Goal: Navigation & Orientation: Understand site structure

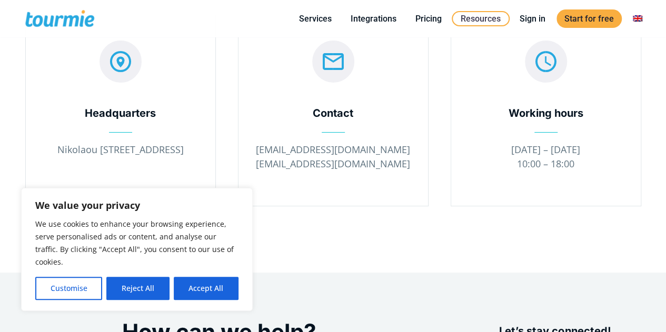
scroll to position [91, 0]
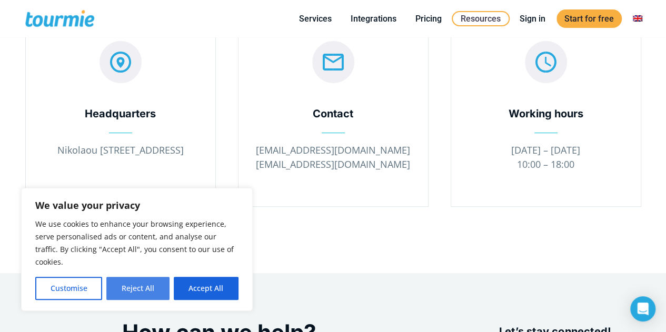
click at [125, 286] on button "Reject All" at bounding box center [137, 288] width 63 height 23
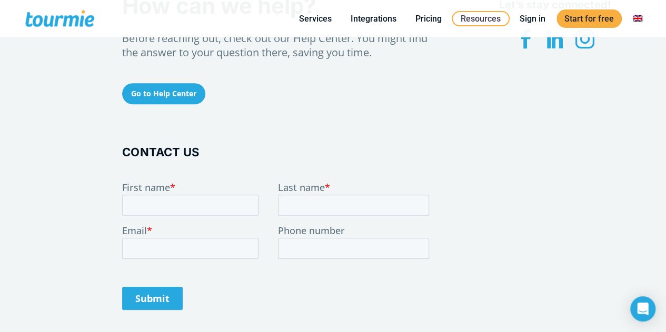
scroll to position [414, 0]
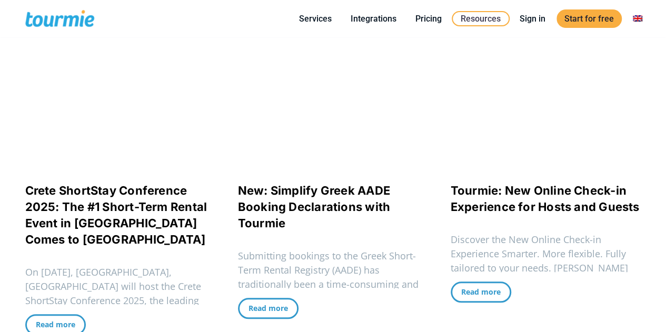
scroll to position [265, 0]
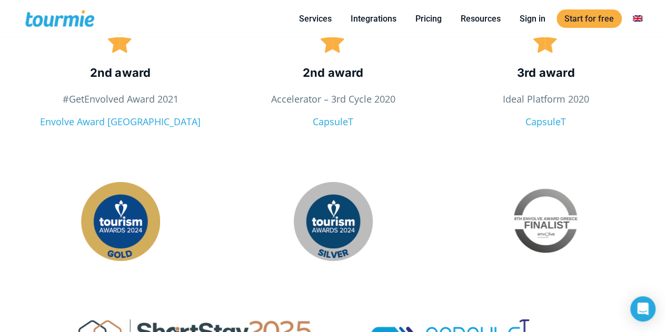
scroll to position [1713, 0]
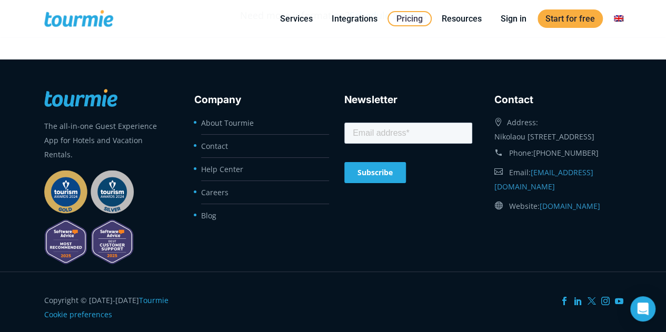
scroll to position [1986, 0]
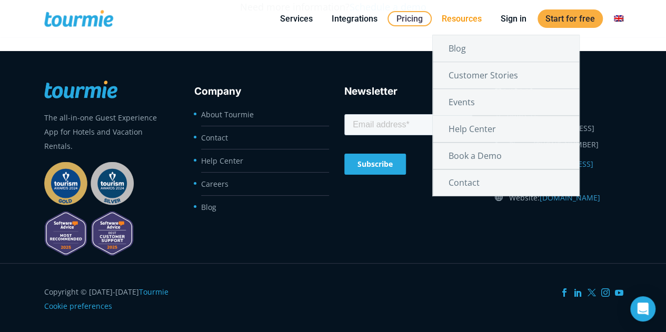
click at [468, 22] on link "Resources" at bounding box center [462, 18] width 56 height 13
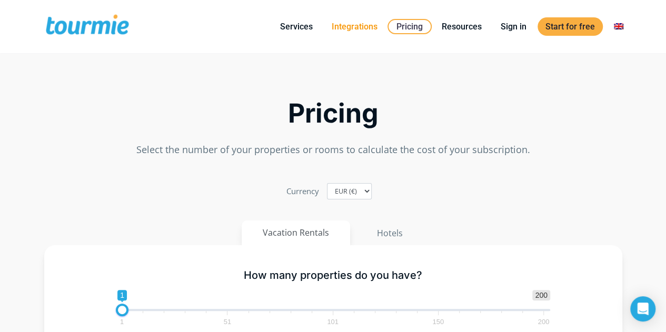
click at [345, 20] on link "Integrations" at bounding box center [355, 26] width 62 height 13
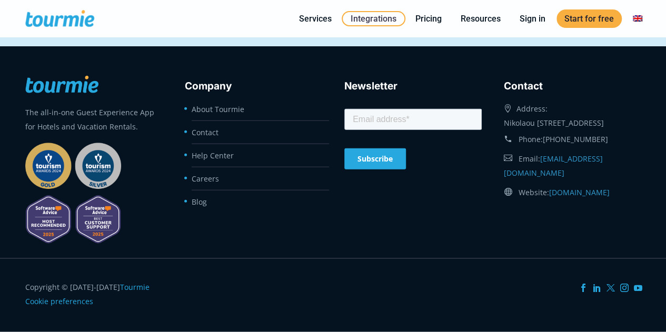
scroll to position [1166, 0]
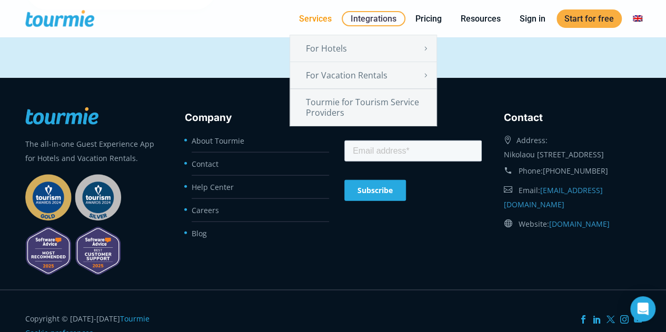
click at [324, 18] on link "Services" at bounding box center [315, 18] width 48 height 13
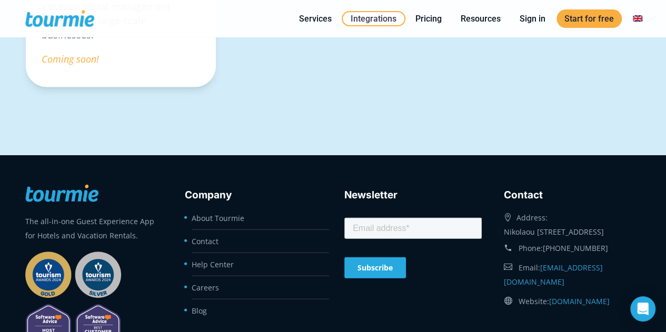
scroll to position [1166, 0]
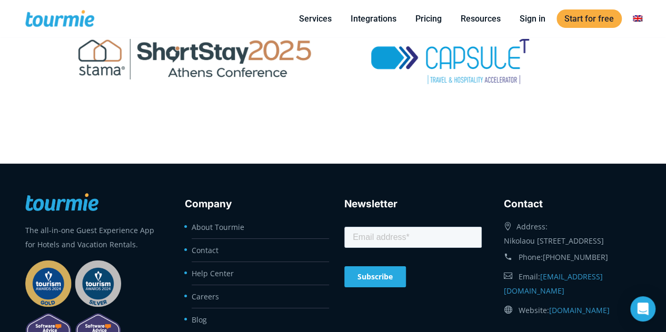
scroll to position [2005, 0]
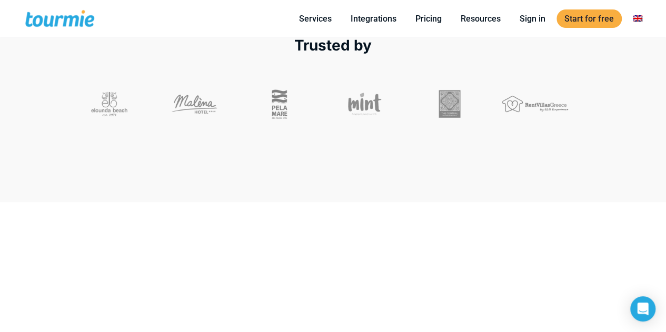
scroll to position [324, 0]
